Goal: Information Seeking & Learning: Learn about a topic

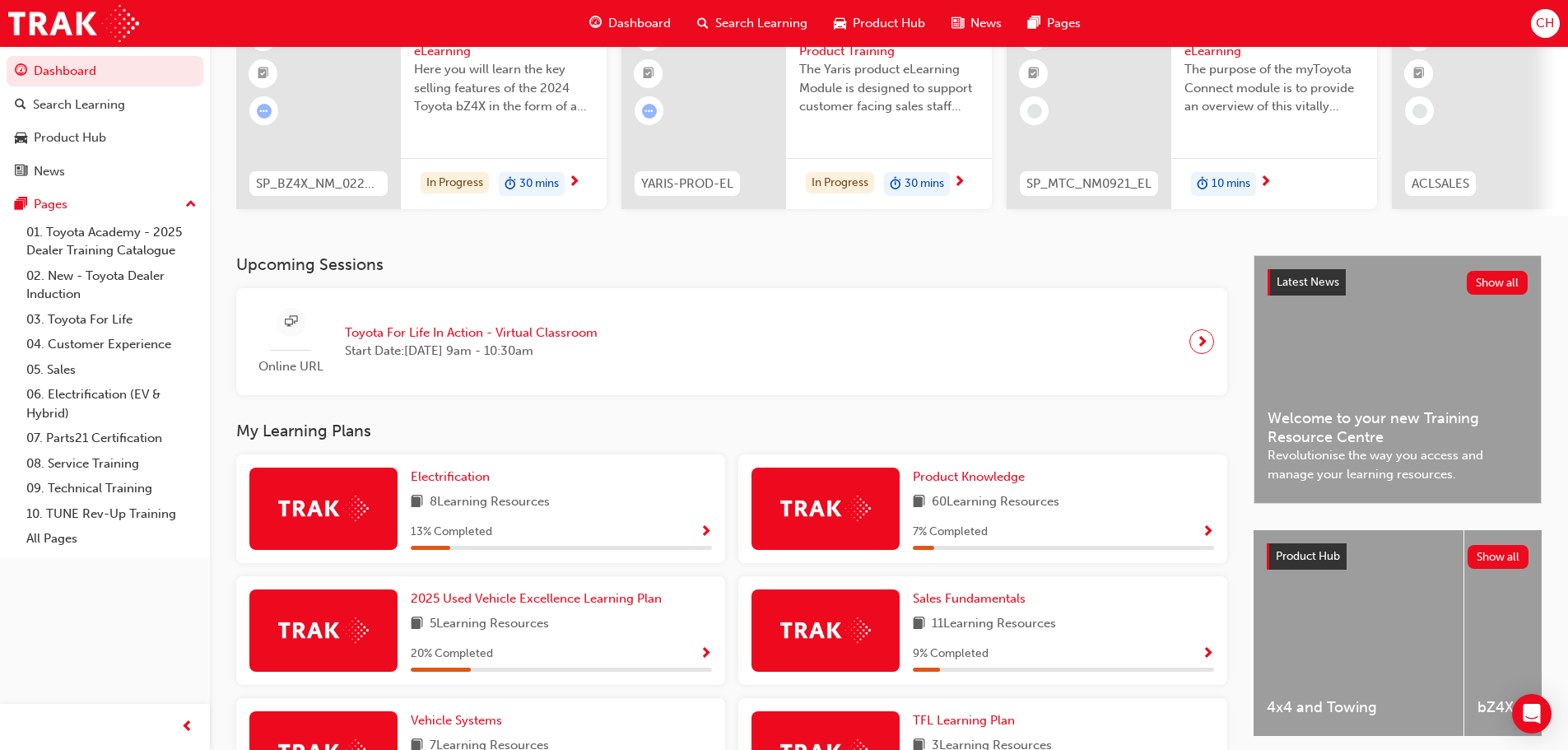
scroll to position [165, 0]
click at [1206, 538] on span "Show Progress" at bounding box center [1208, 532] width 12 height 15
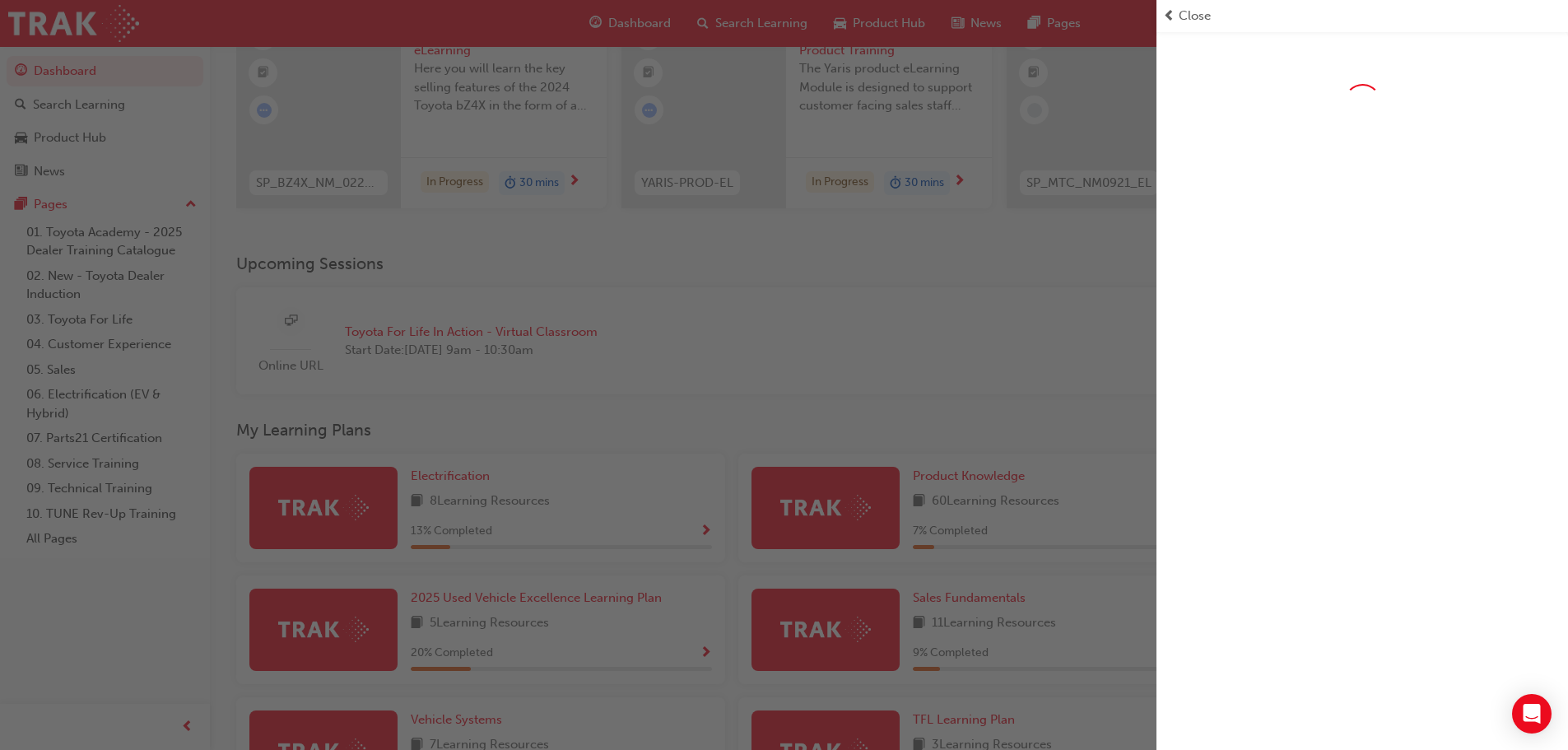
click at [564, 506] on div "button" at bounding box center [578, 375] width 1157 height 750
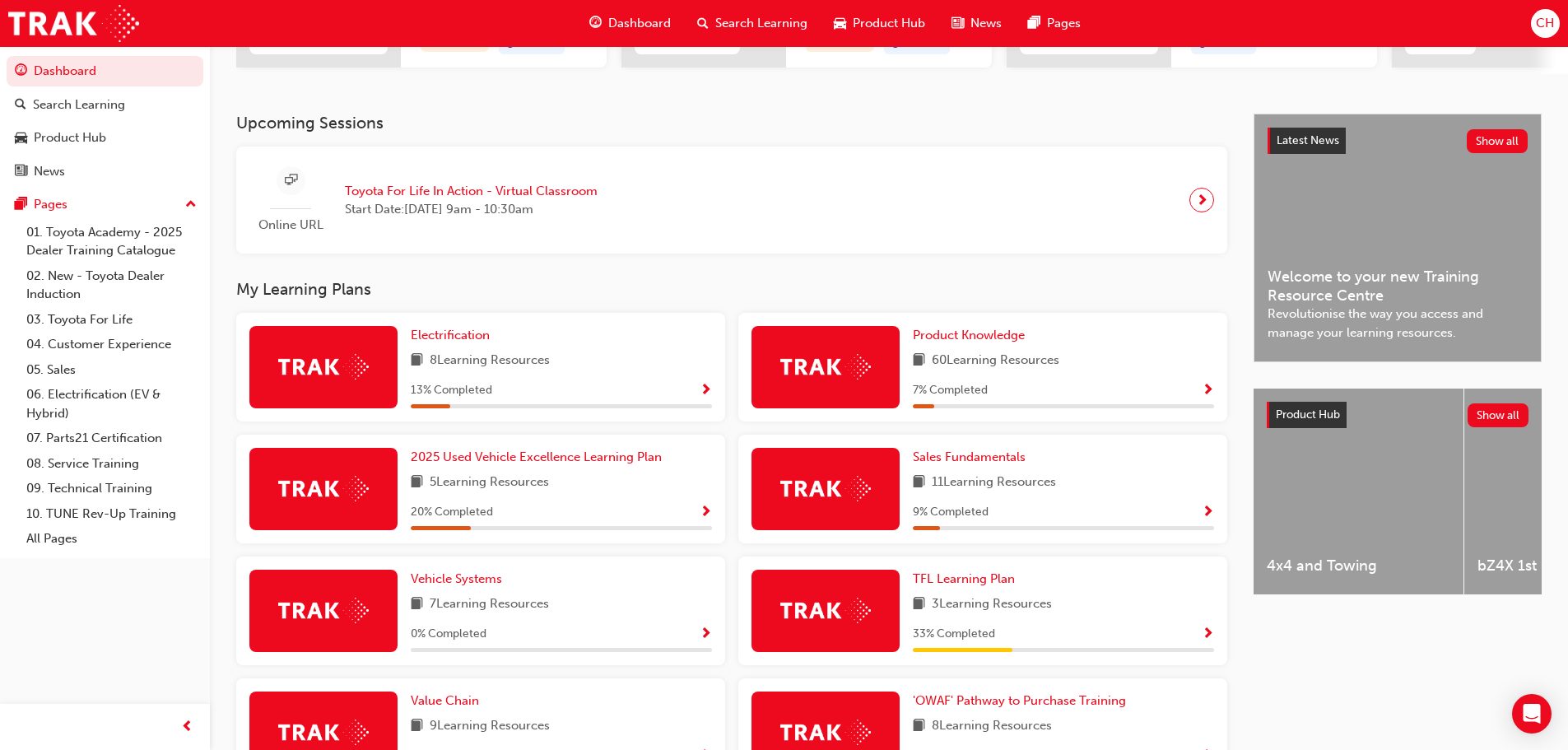
scroll to position [330, 0]
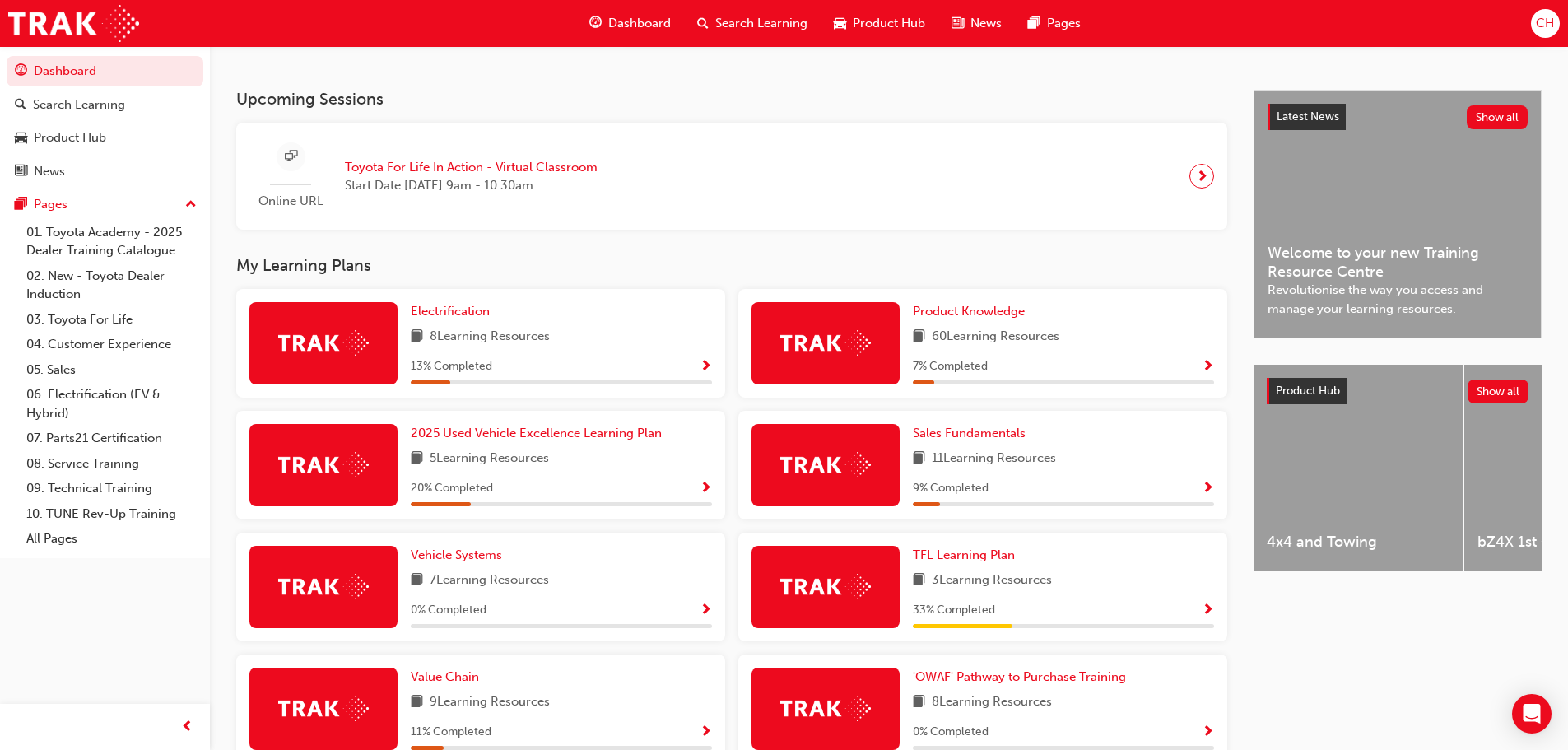
click at [1210, 496] on span "Show Progress" at bounding box center [1208, 489] width 12 height 15
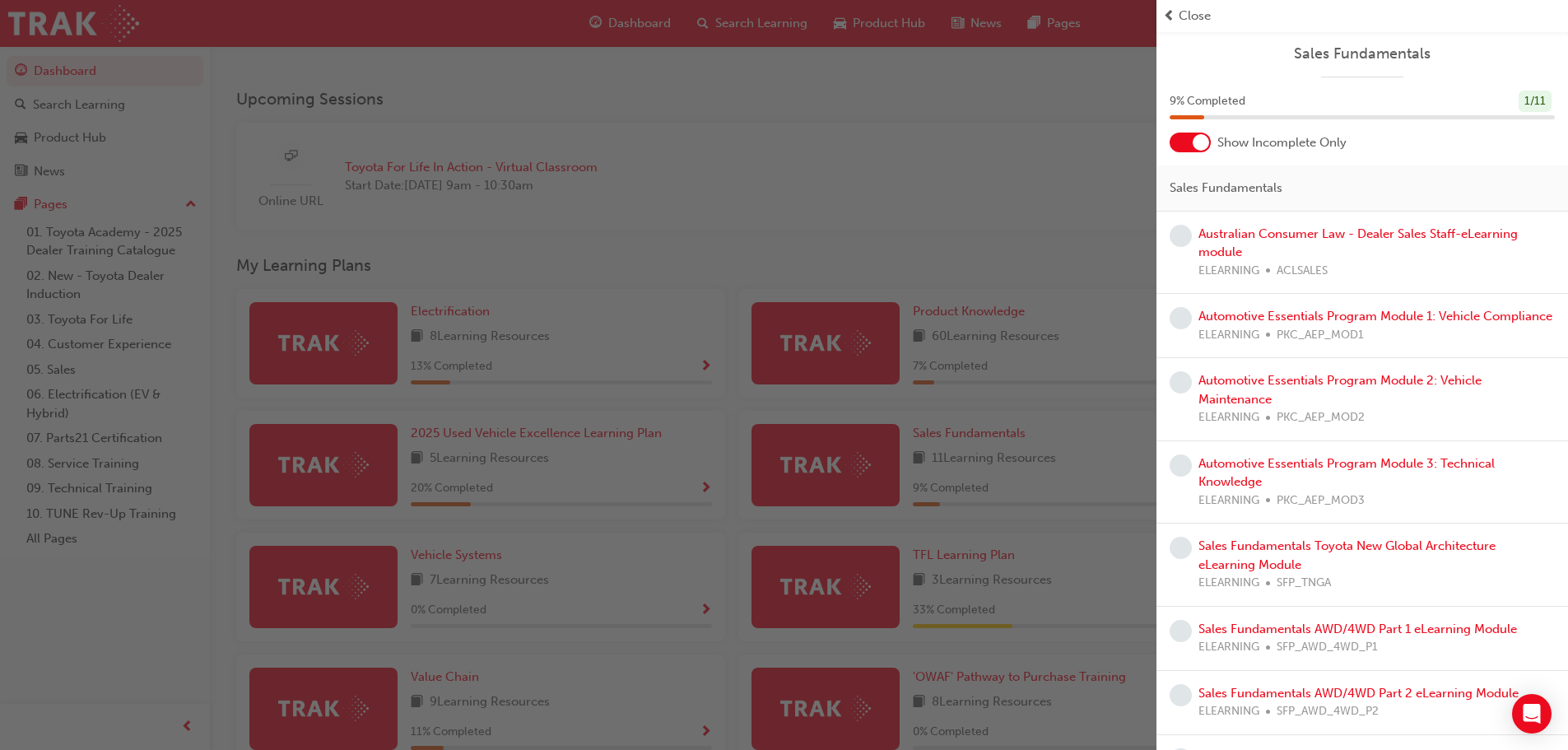
click at [576, 579] on div "button" at bounding box center [578, 375] width 1157 height 750
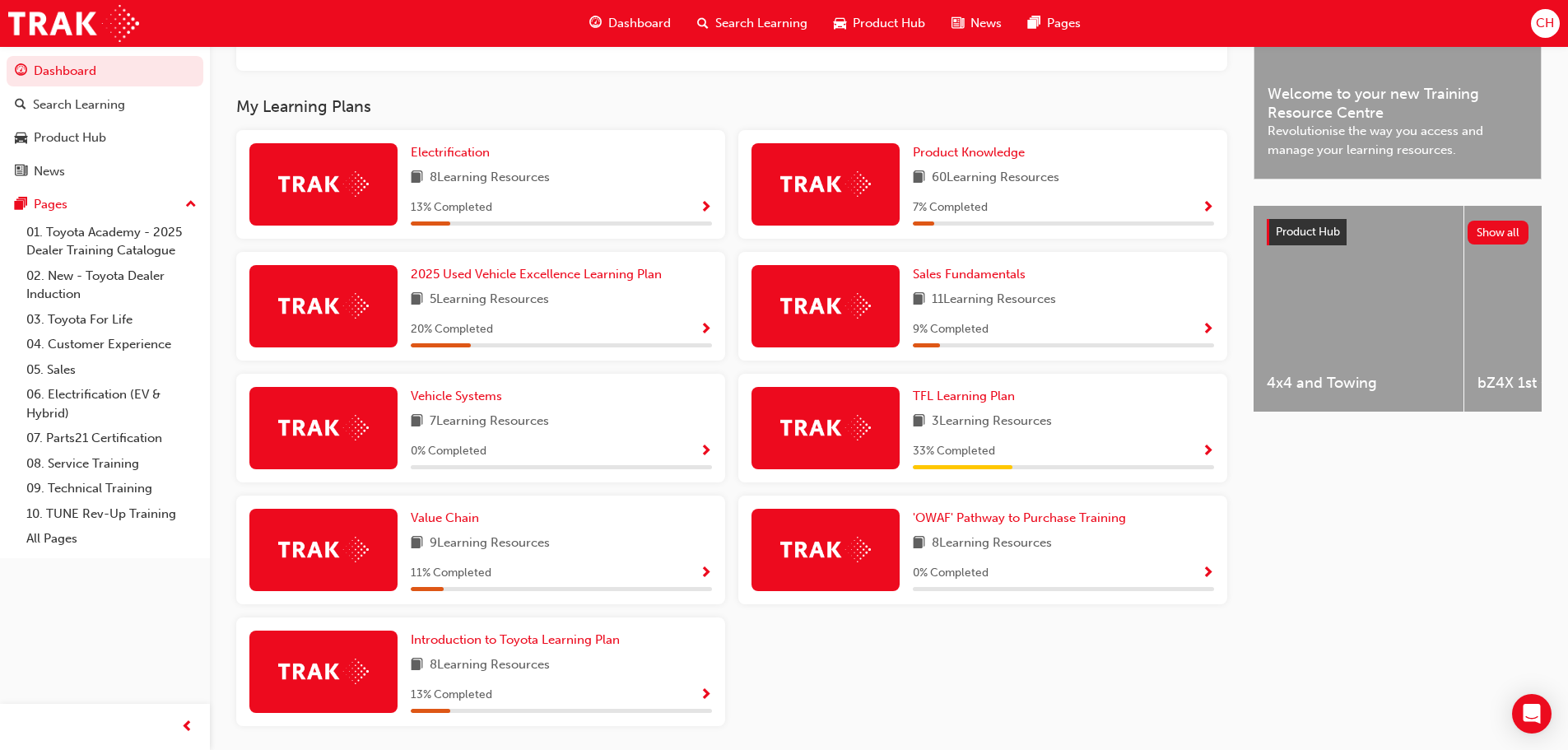
scroll to position [494, 0]
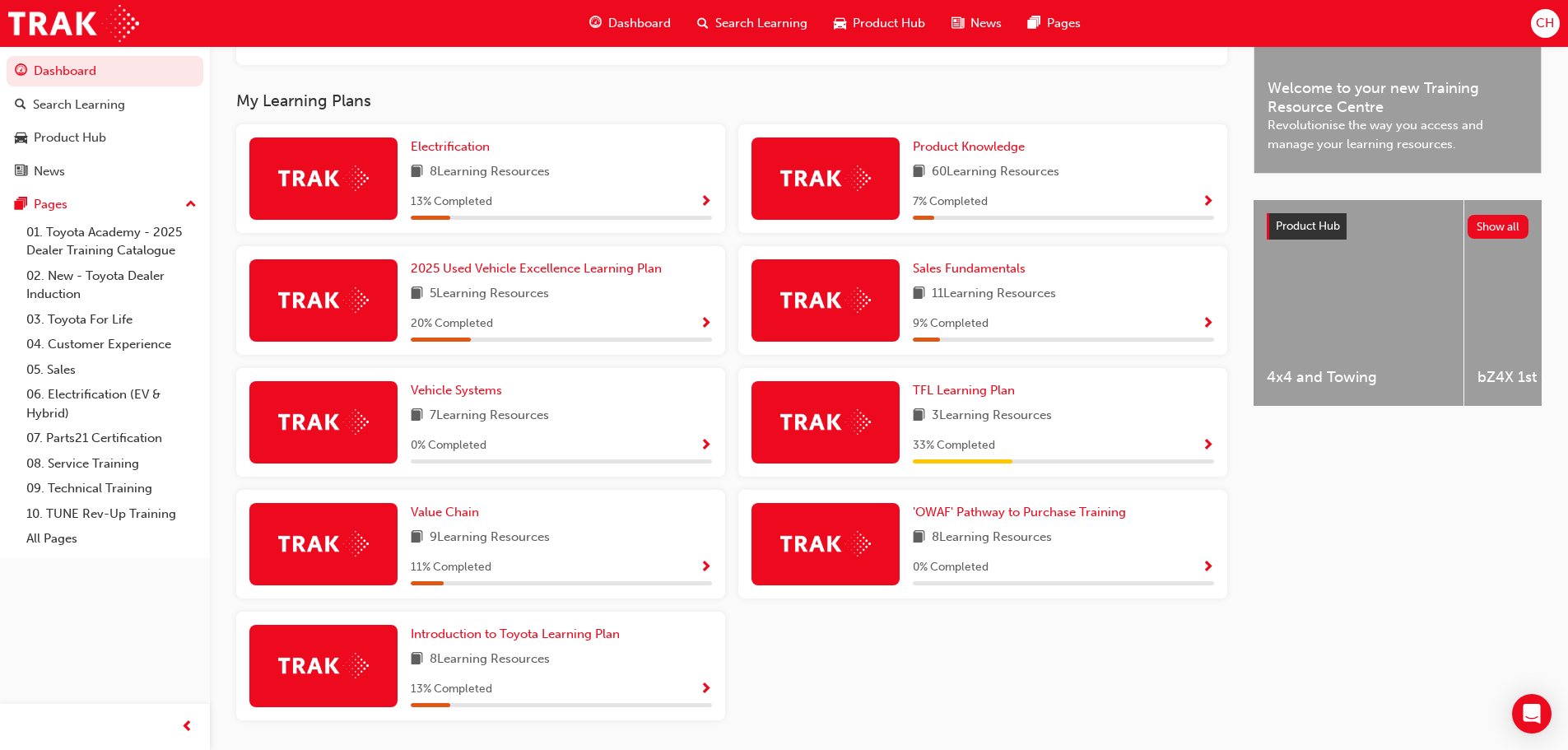
click at [712, 452] on div "Vehicle Systems 7 Learning Resources 0 % Completed" at bounding box center [480, 423] width 489 height 109
click at [707, 450] on span "Show Progress" at bounding box center [705, 447] width 12 height 15
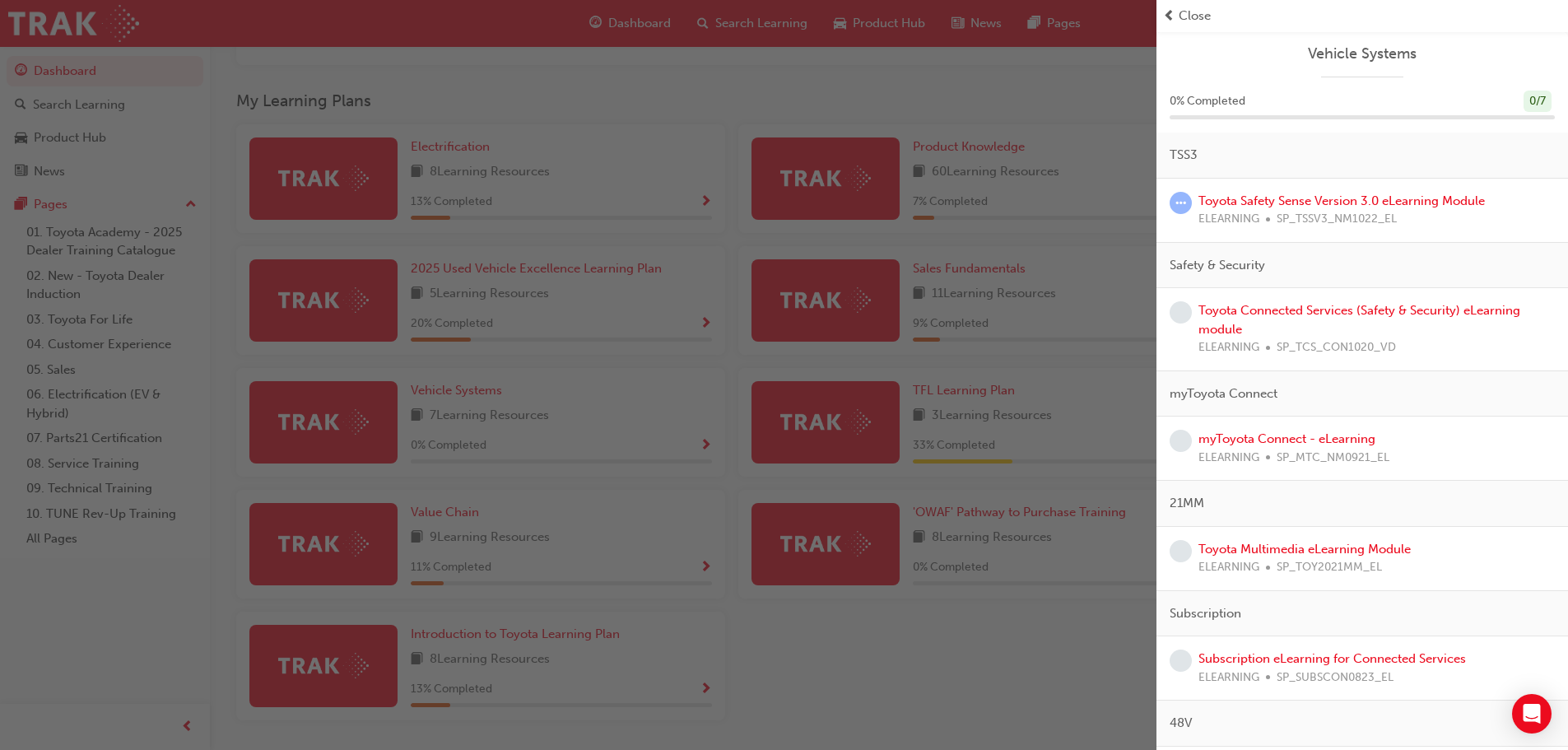
click at [1018, 354] on div "button" at bounding box center [578, 375] width 1157 height 750
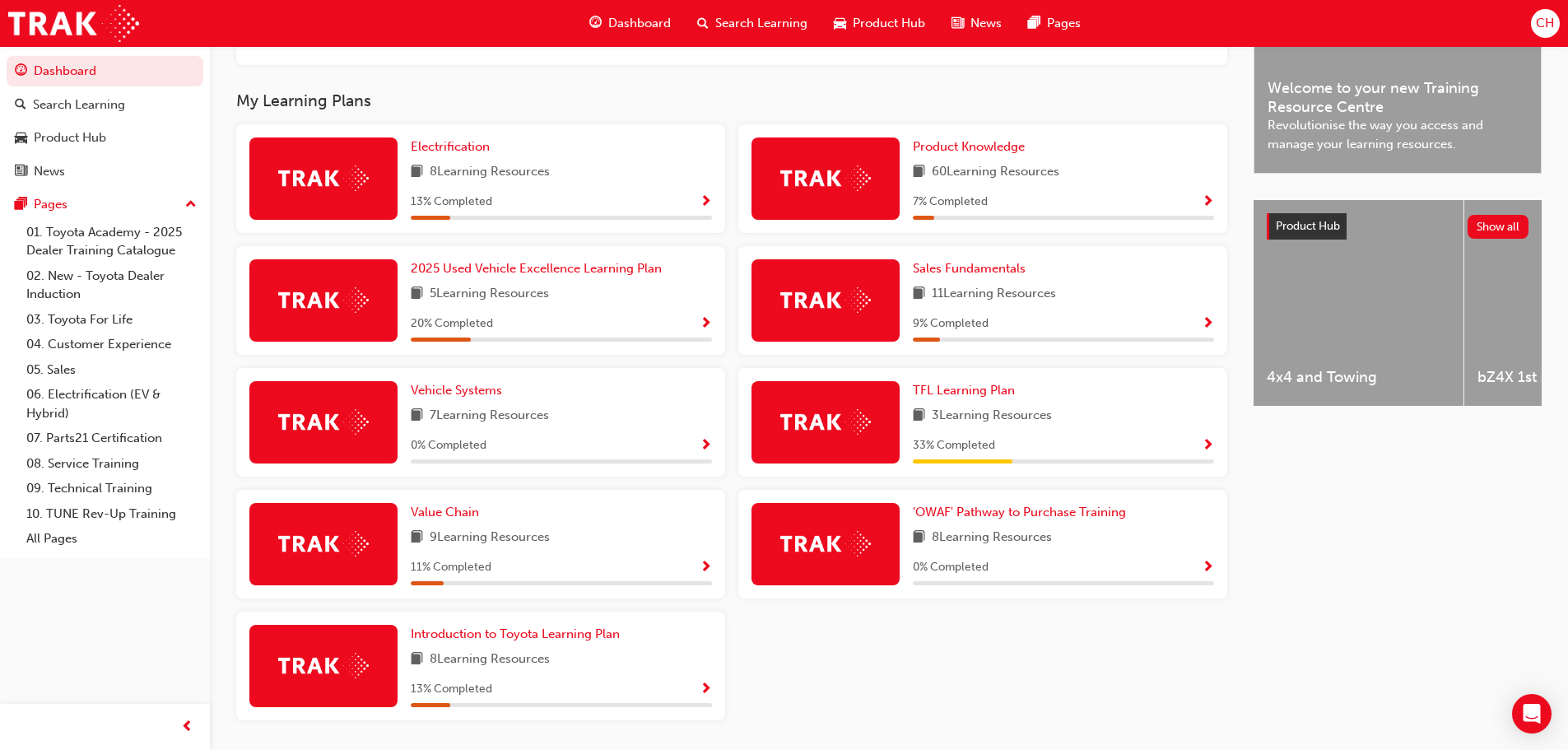
click at [1153, 202] on div "7 % Completed" at bounding box center [1064, 202] width 302 height 21
click at [704, 321] on span "Show Progress" at bounding box center [705, 325] width 12 height 15
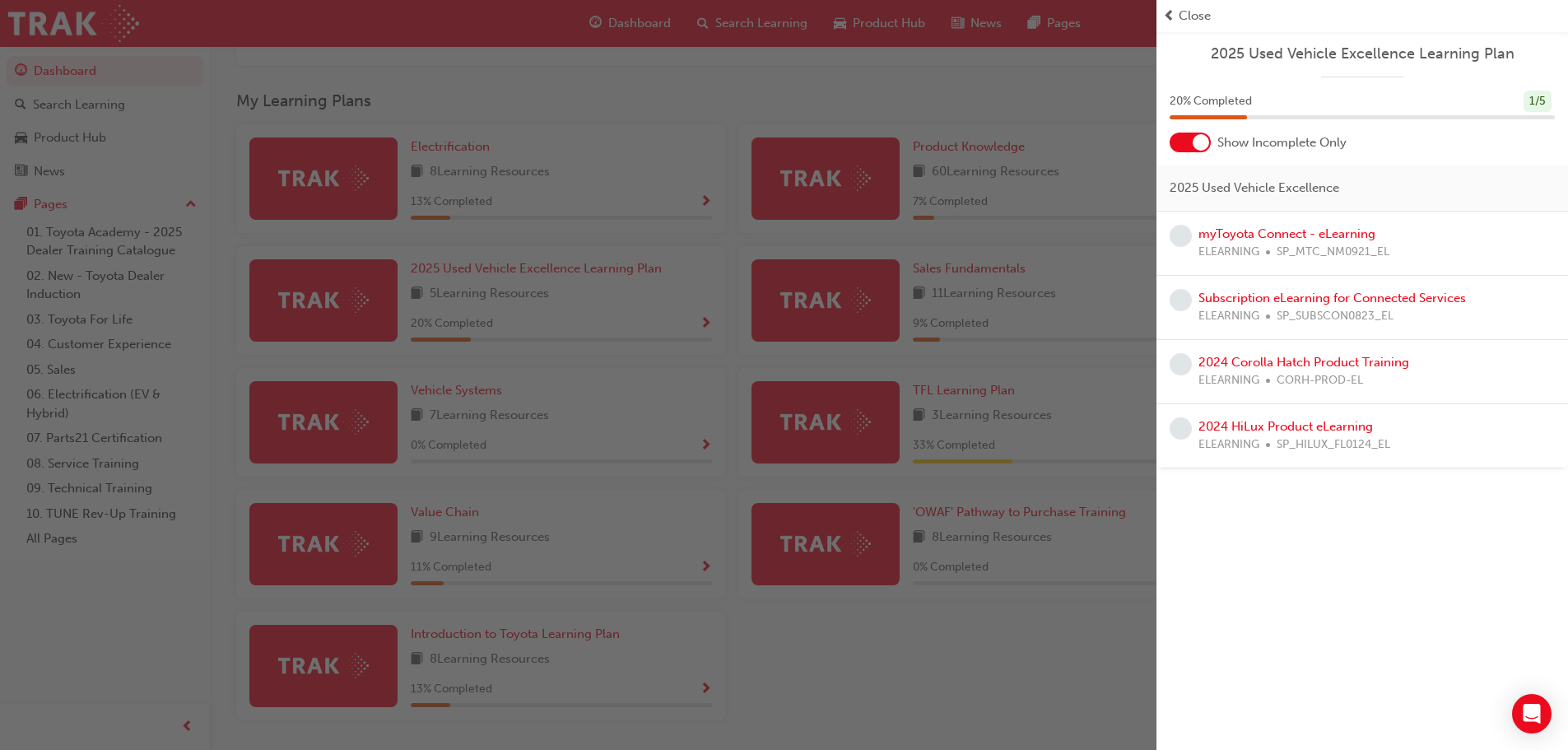
click at [878, 235] on div "button" at bounding box center [578, 375] width 1157 height 750
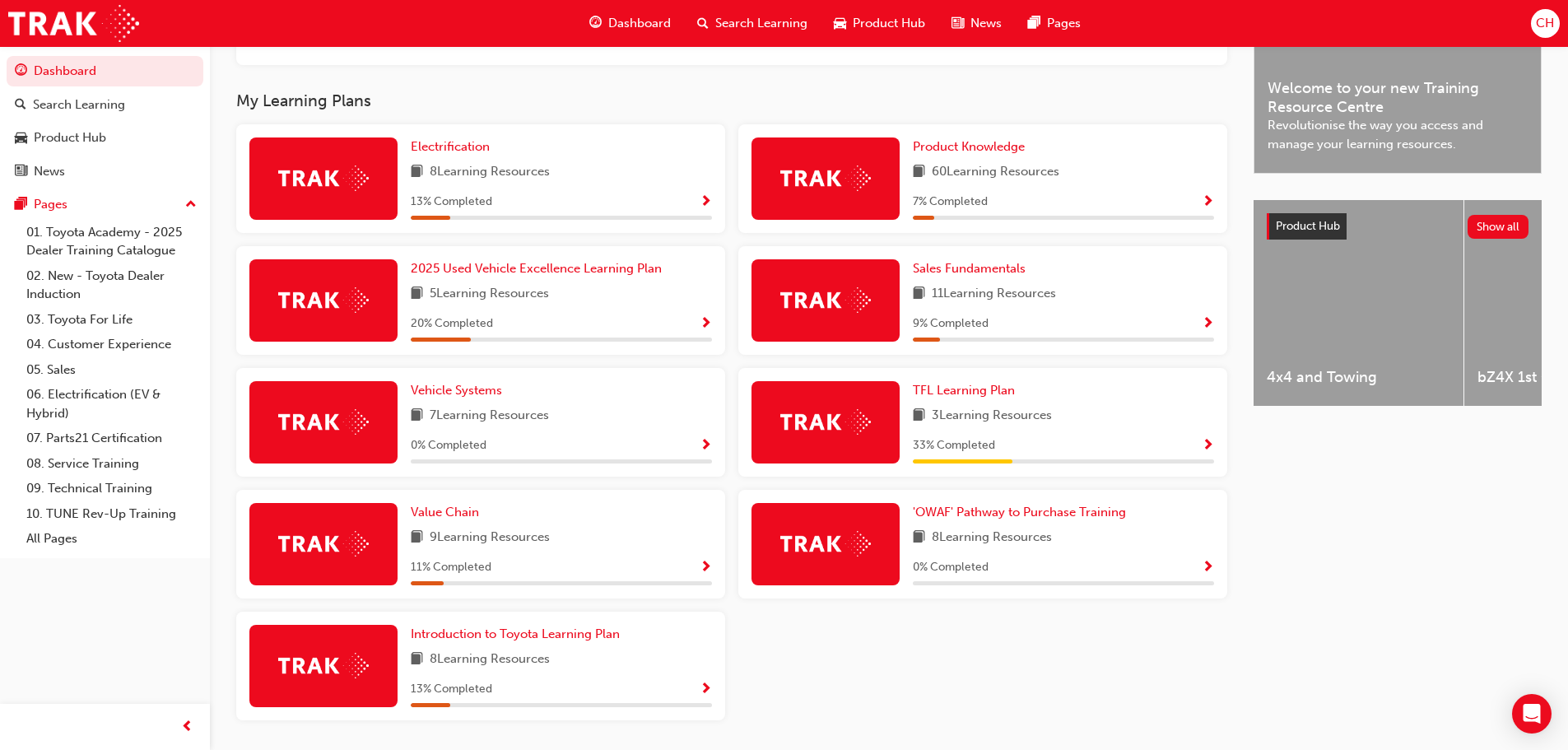
click at [1215, 330] on div "Sales Fundamentals 11 Learning Resources 9 % Completed" at bounding box center [982, 301] width 489 height 109
click at [1211, 326] on span "Show Progress" at bounding box center [1208, 325] width 12 height 15
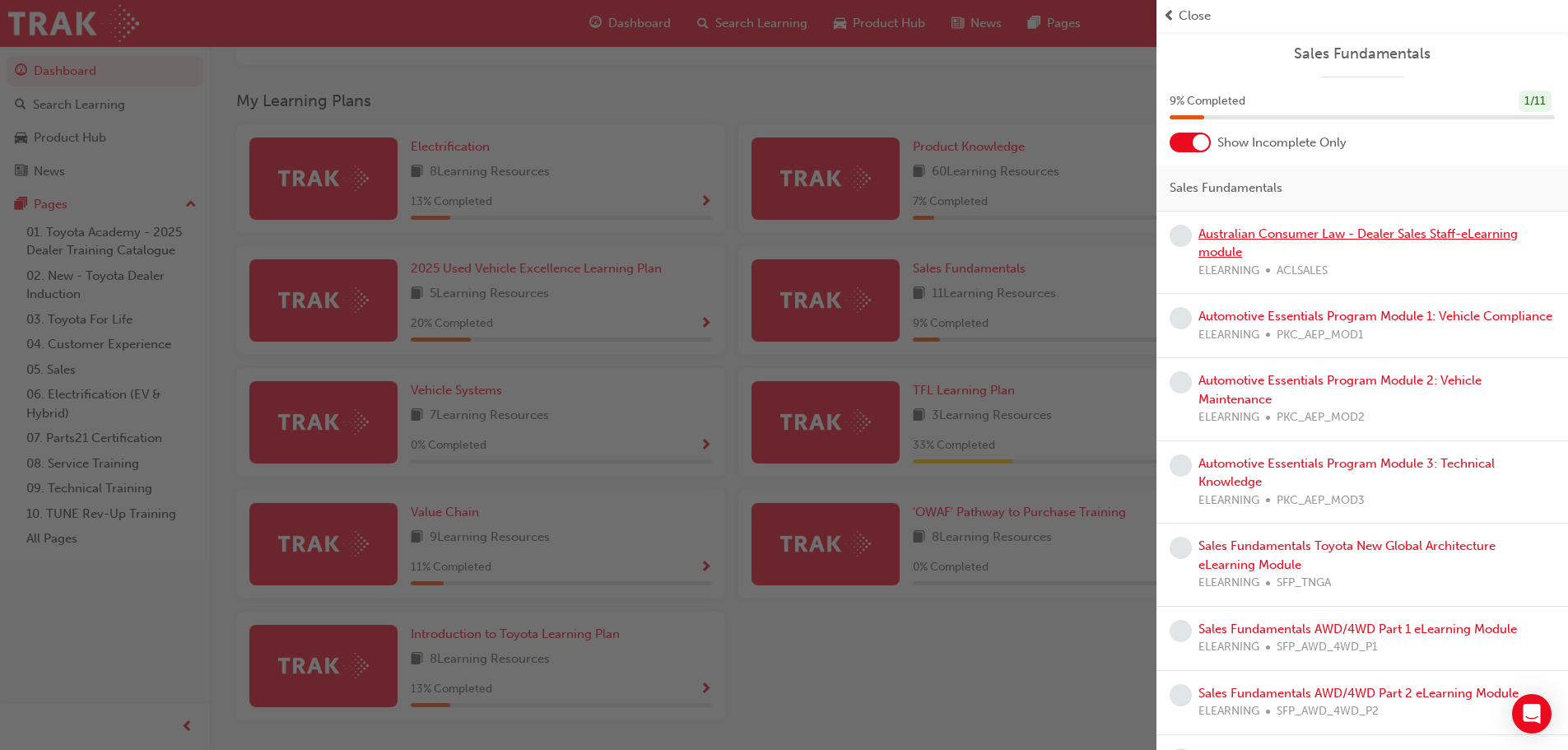
click at [1367, 234] on link "Australian Consumer Law - Dealer Sales Staff-eLearning module" at bounding box center [1359, 243] width 320 height 34
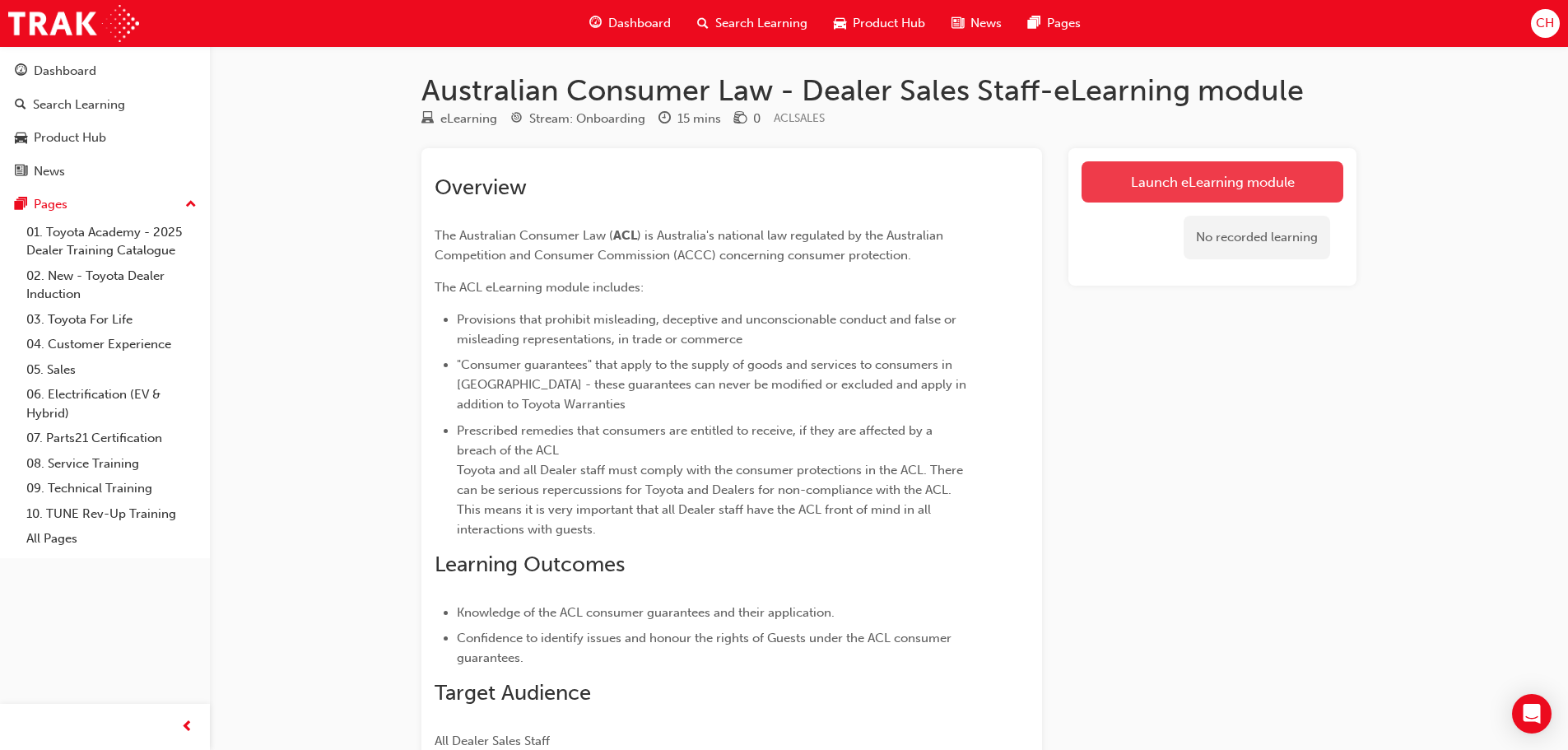
click at [1119, 197] on link "Launch eLearning module" at bounding box center [1213, 182] width 262 height 41
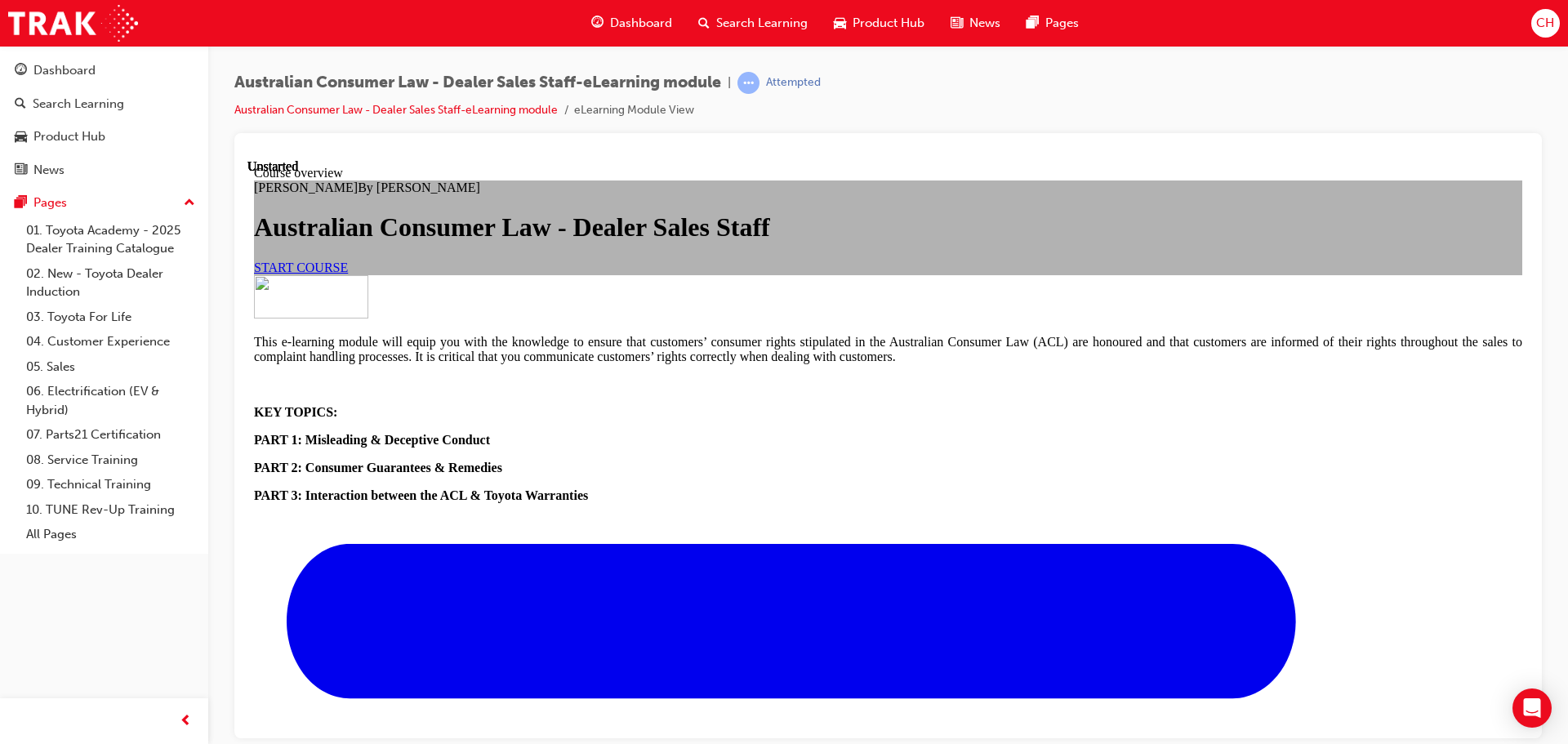
click at [348, 274] on link "START COURSE" at bounding box center [301, 267] width 94 height 14
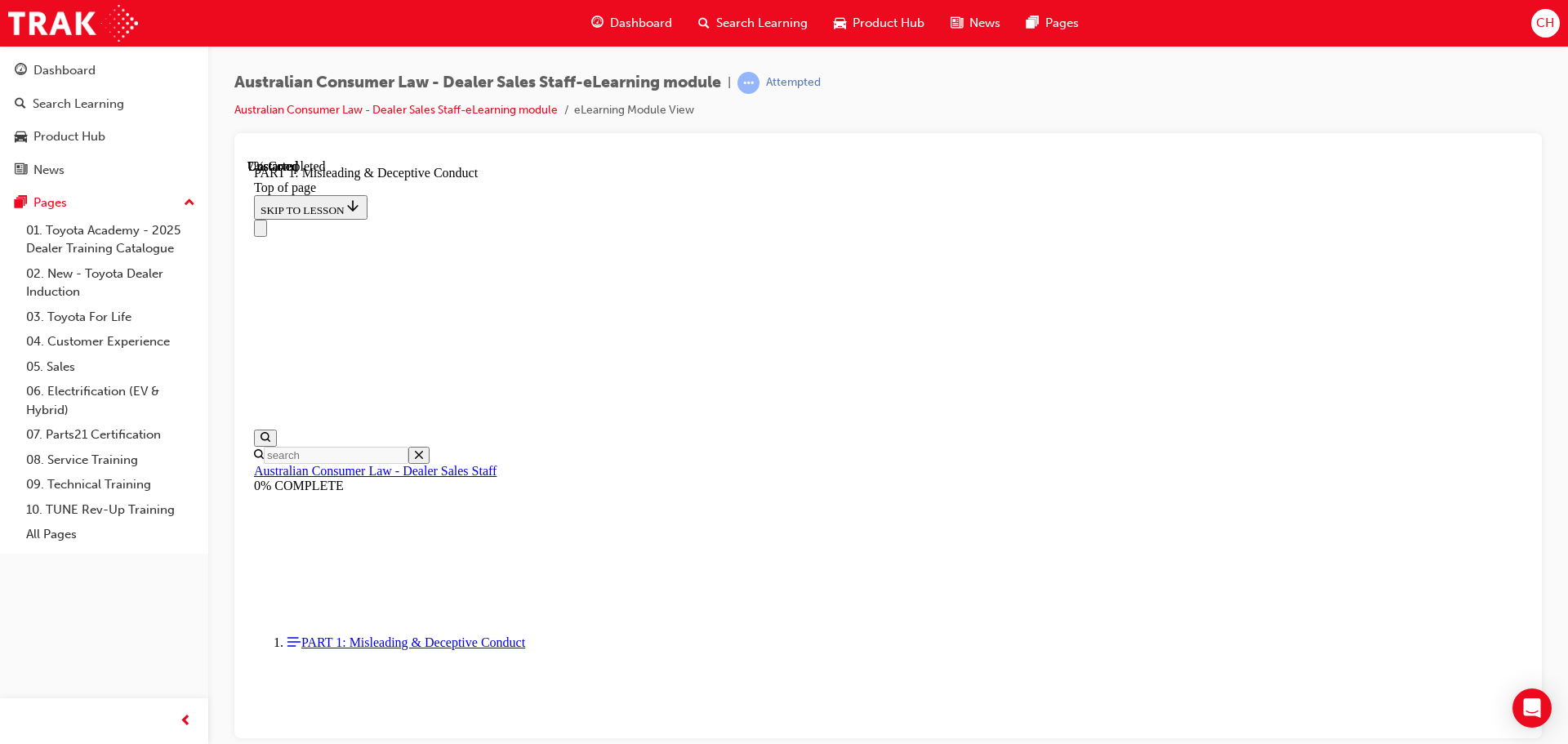
scroll to position [296, 0]
